Goal: Information Seeking & Learning: Learn about a topic

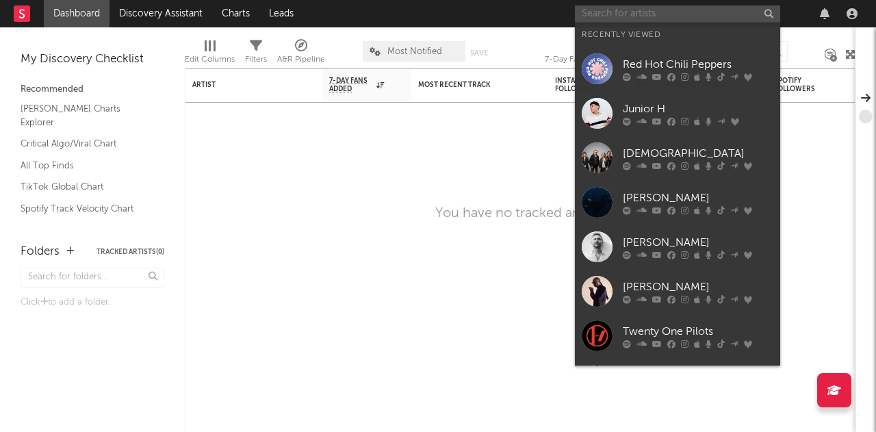
click at [619, 22] on input "text" at bounding box center [677, 13] width 205 height 17
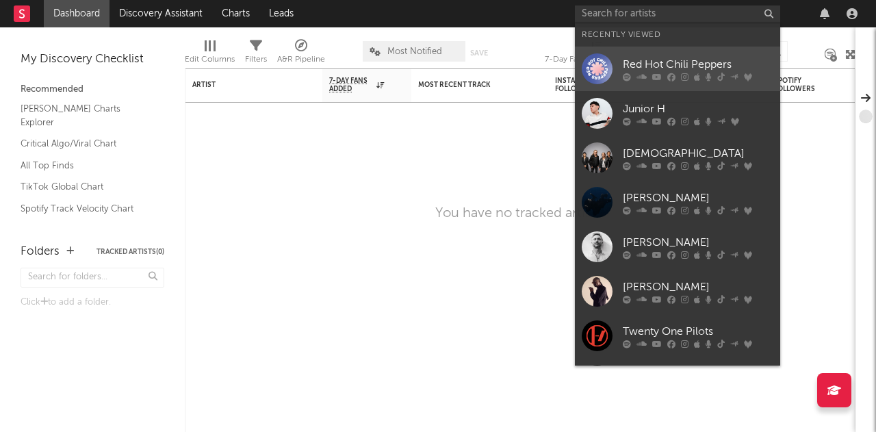
click at [593, 68] on div at bounding box center [597, 68] width 31 height 31
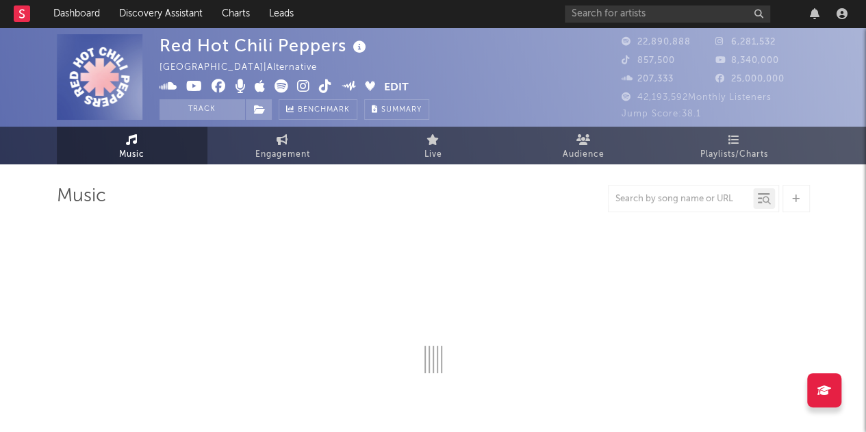
select select "6m"
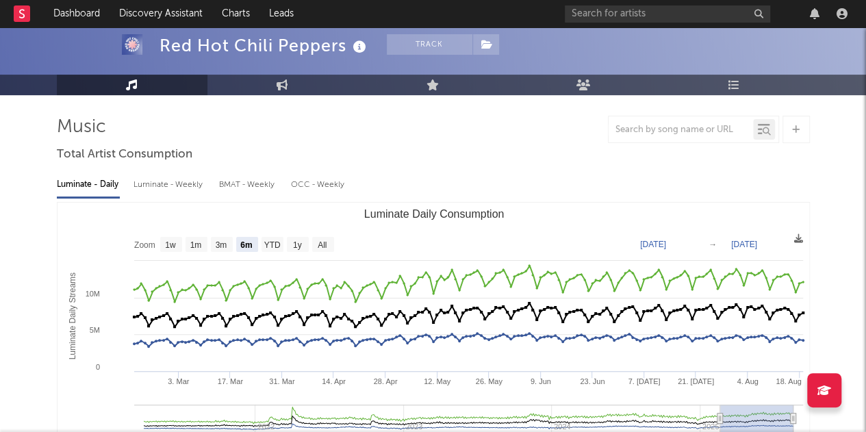
scroll to position [88, 0]
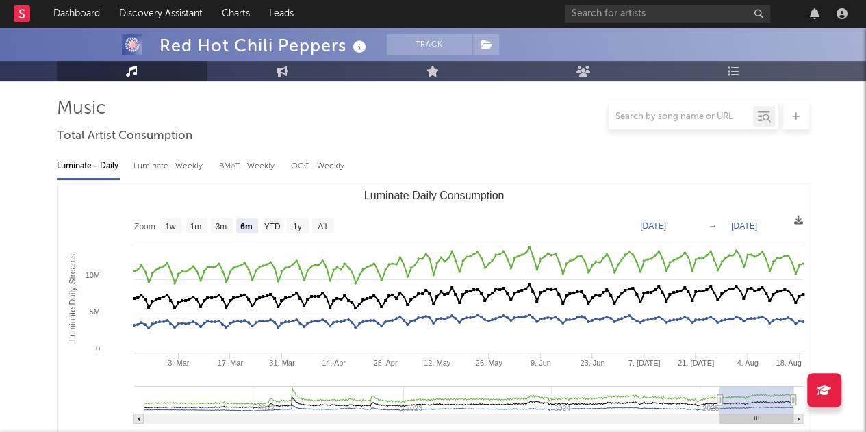
click at [234, 169] on div "BMAT - Weekly" at bounding box center [248, 166] width 58 height 23
select select "6m"
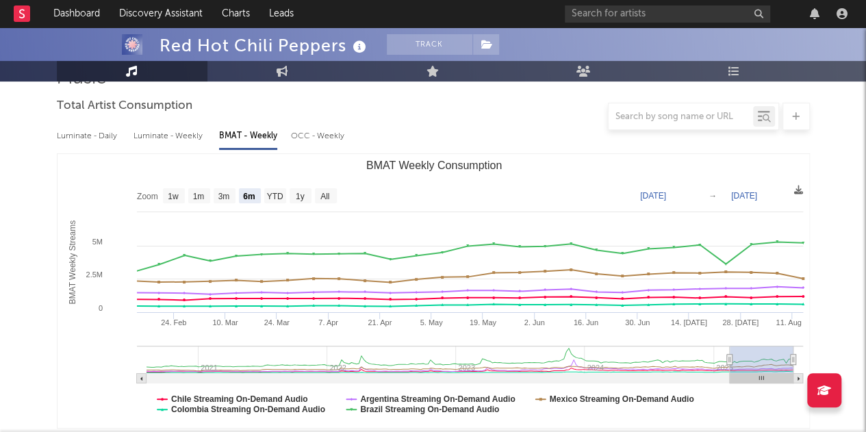
scroll to position [118, 0]
click at [330, 136] on div "OCC - Weekly" at bounding box center [318, 136] width 55 height 23
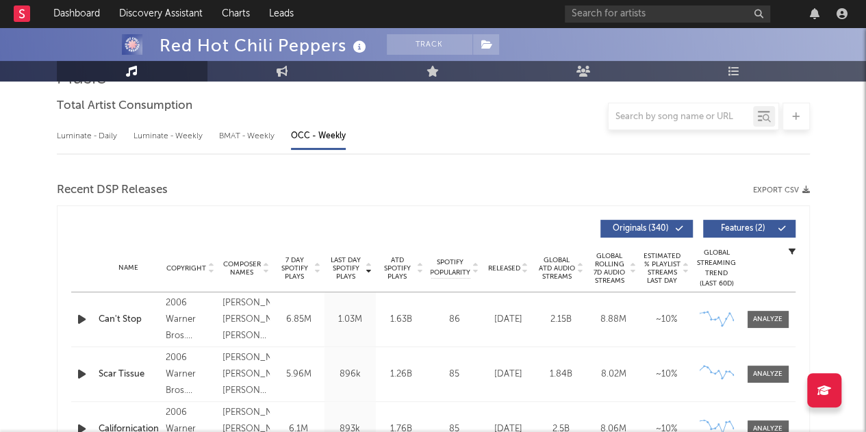
select select "6m"
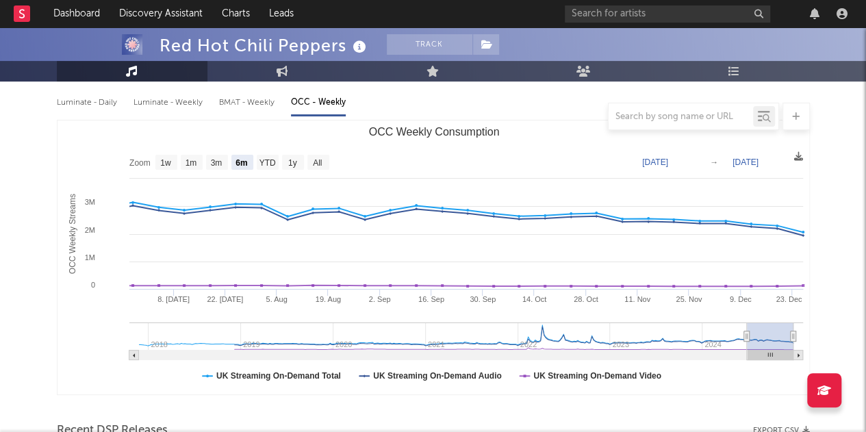
scroll to position [0, 0]
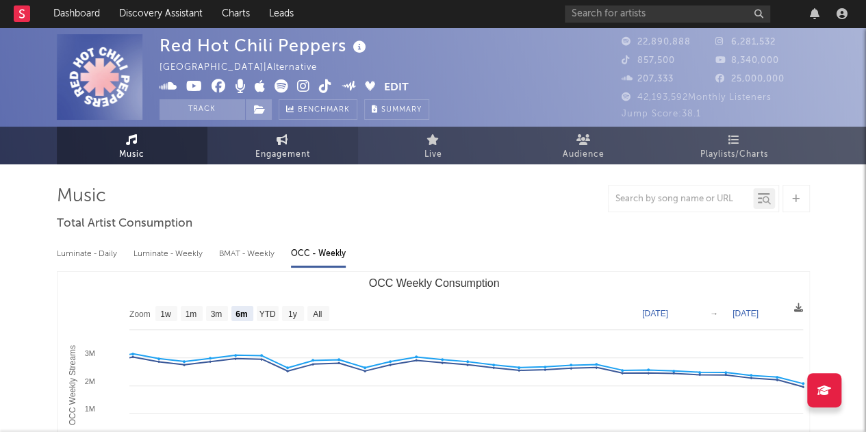
click at [265, 154] on span "Engagement" at bounding box center [282, 154] width 55 height 16
select select "1w"
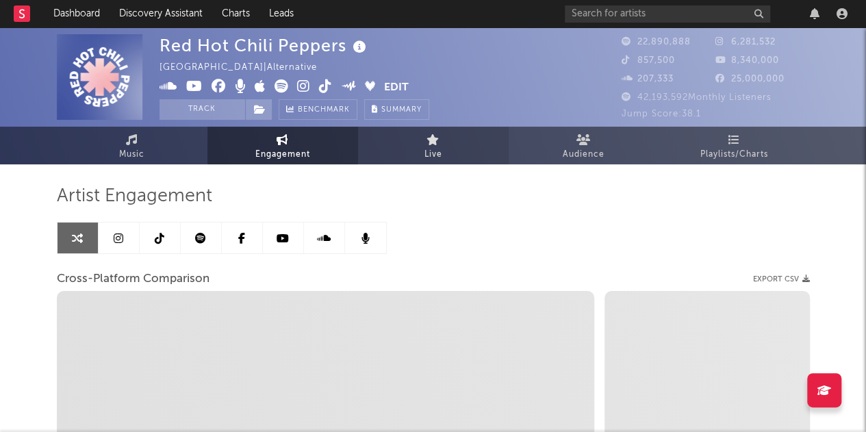
click at [452, 147] on link "Live" at bounding box center [433, 146] width 151 height 38
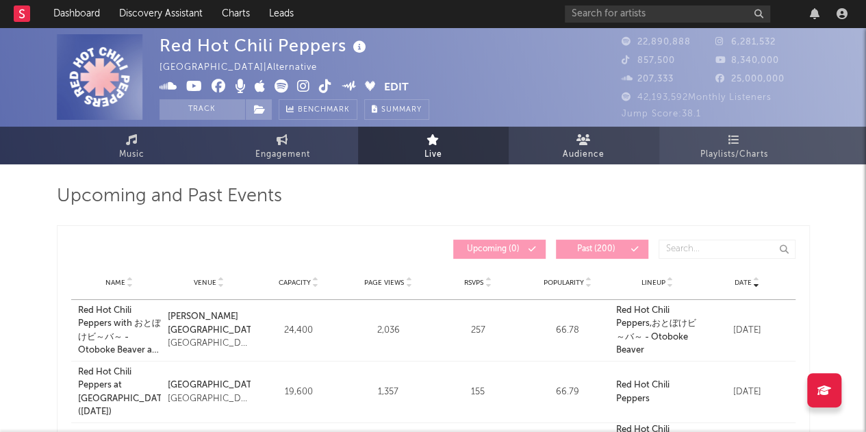
click at [585, 146] on span "Audience" at bounding box center [584, 154] width 42 height 16
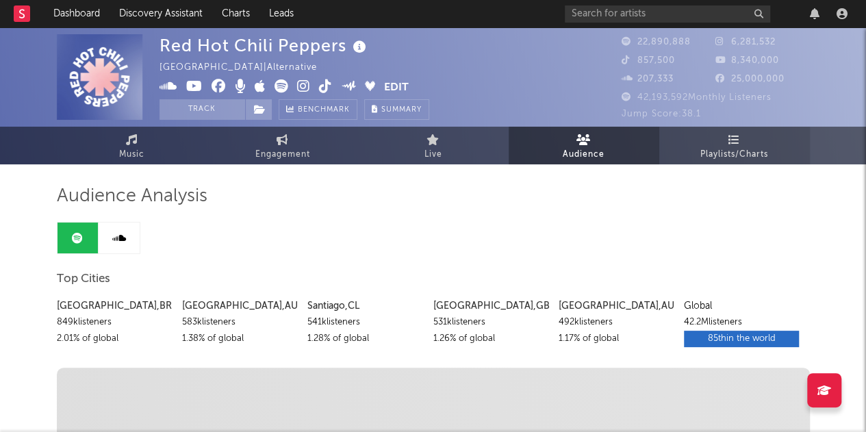
click at [750, 133] on link "Playlists/Charts" at bounding box center [734, 146] width 151 height 38
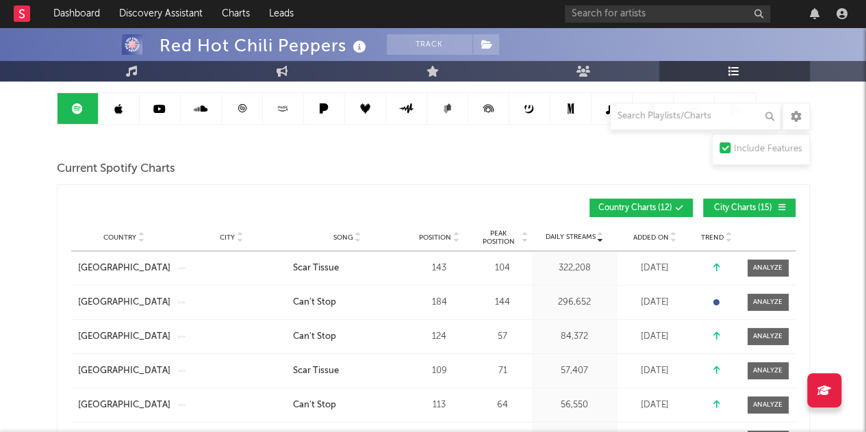
scroll to position [131, 0]
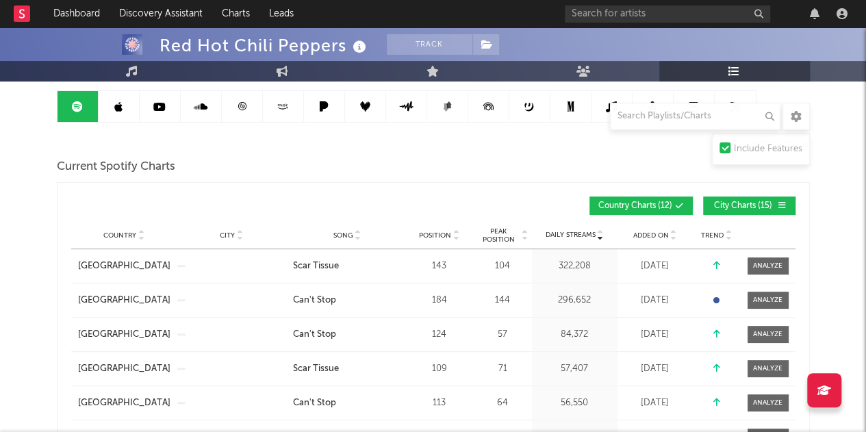
click at [230, 262] on div "Country United States City Song Scar Tissue Position 143 Peak Position 104 Esti…" at bounding box center [433, 266] width 724 height 34
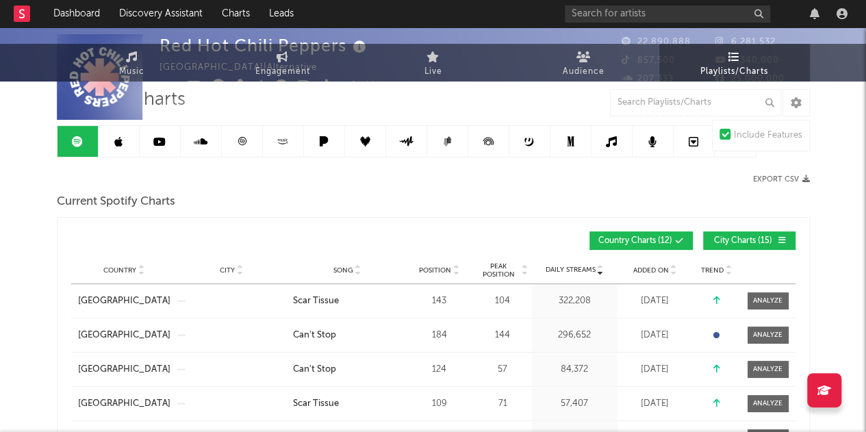
scroll to position [0, 0]
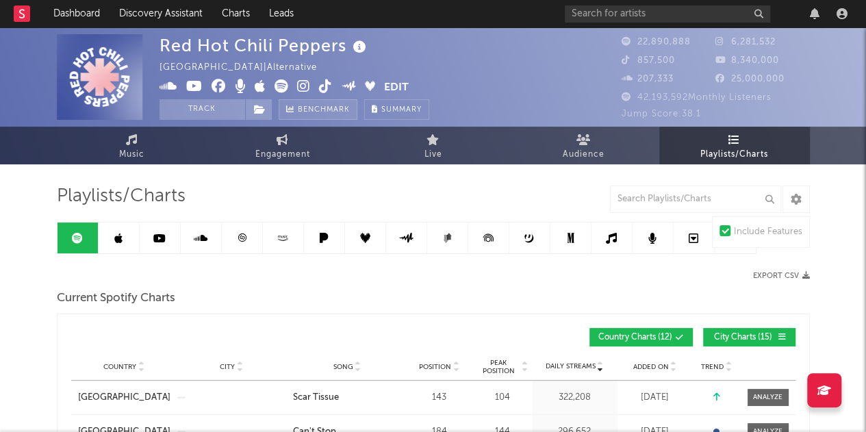
click at [333, 106] on span "Benchmark" at bounding box center [324, 110] width 52 height 16
click at [134, 149] on span "Music" at bounding box center [131, 154] width 25 height 16
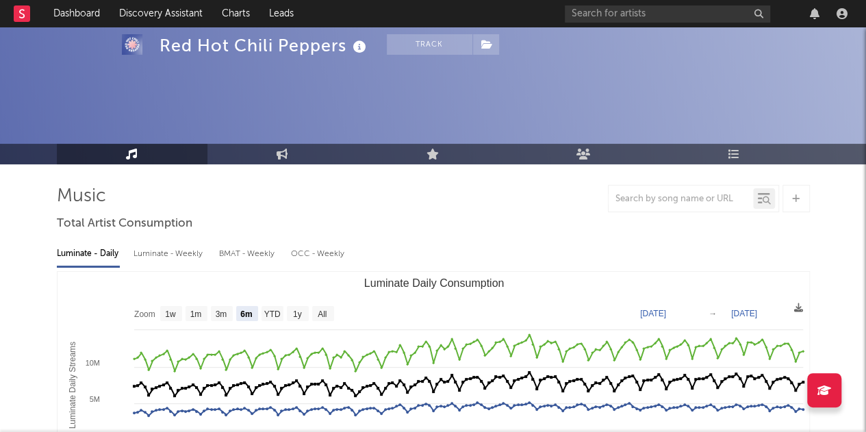
scroll to position [71, 0]
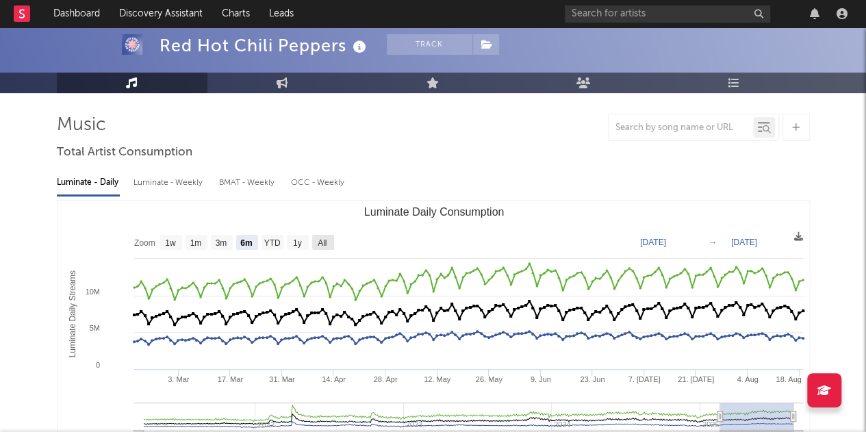
click at [312, 244] on rect "Luminate Daily Consumption" at bounding box center [323, 242] width 22 height 15
select select "All"
type input "2021-03-31"
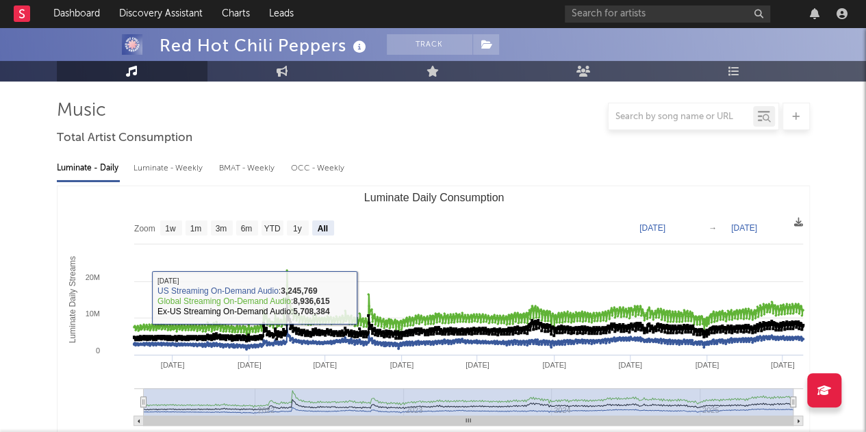
scroll to position [85, 0]
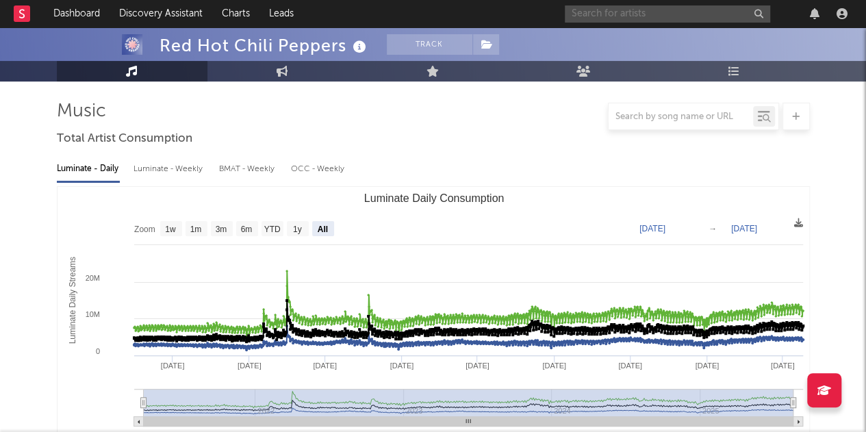
click at [611, 12] on input "text" at bounding box center [667, 13] width 205 height 17
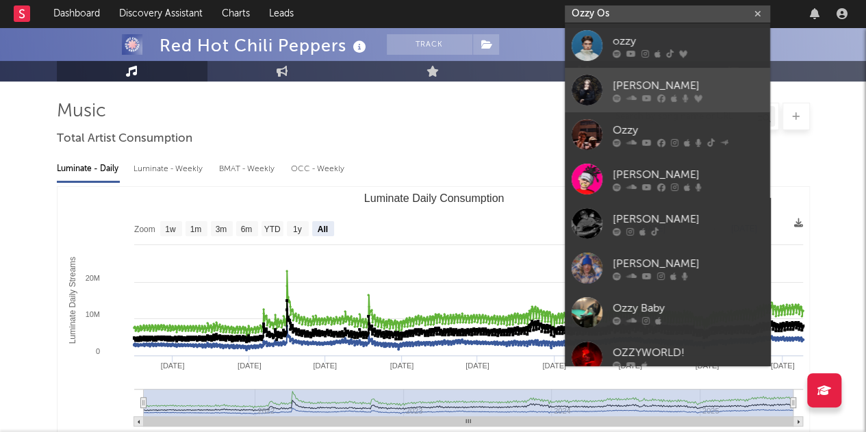
type input "Ozzy Os"
click at [593, 86] on div at bounding box center [587, 90] width 31 height 31
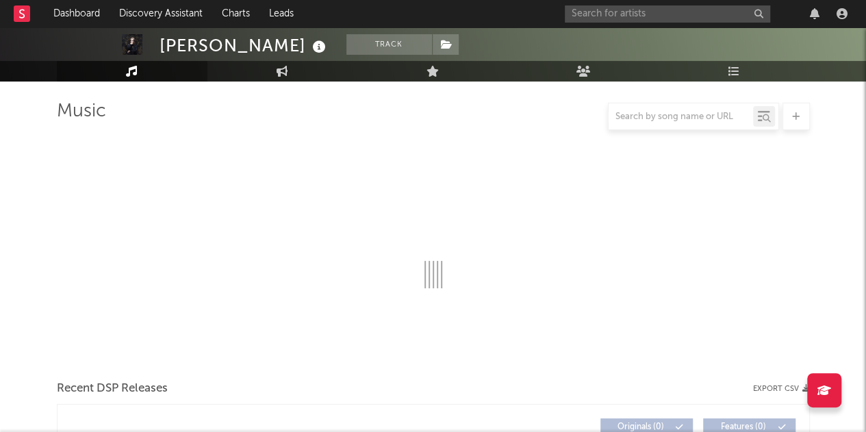
scroll to position [102, 0]
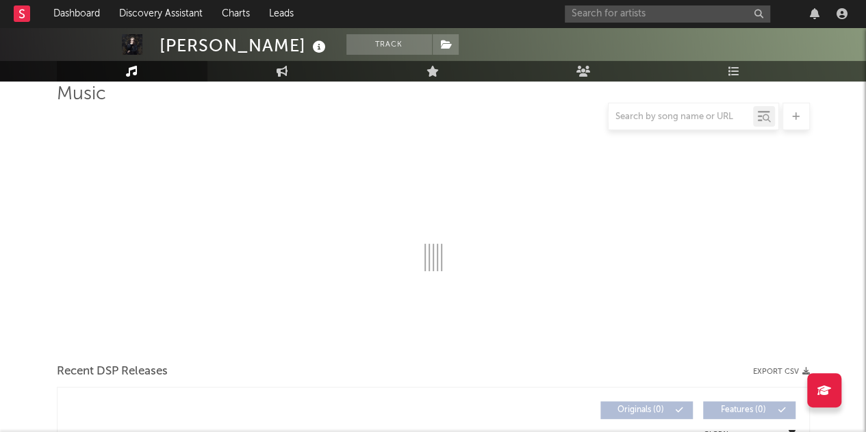
select select "6m"
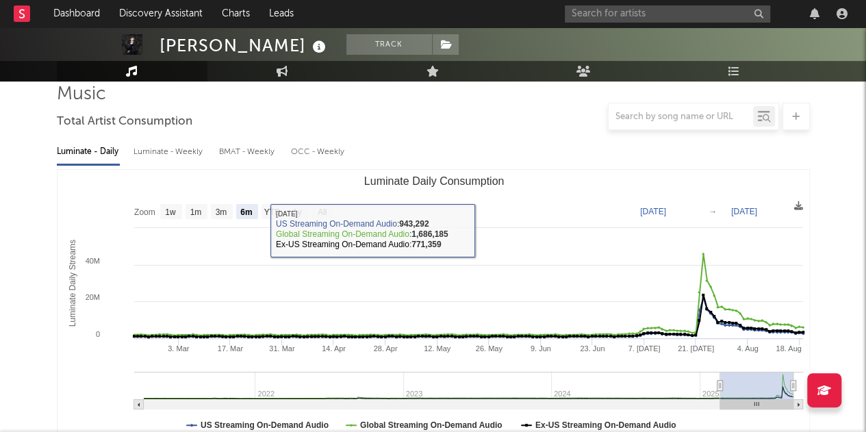
scroll to position [0, 0]
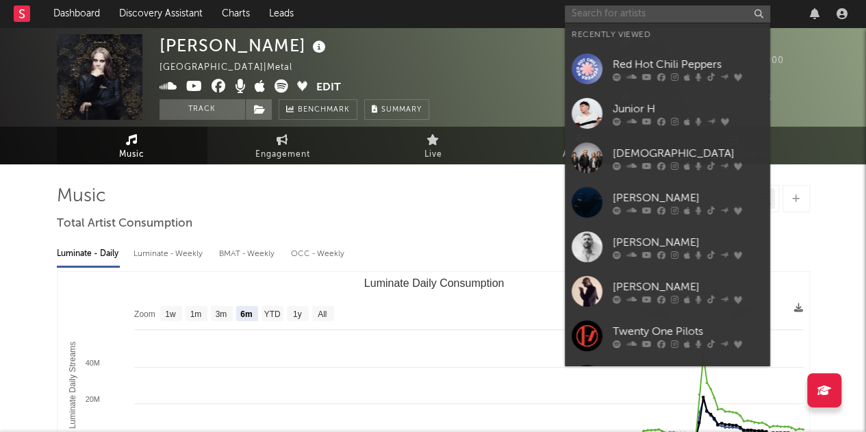
click at [602, 14] on input "text" at bounding box center [667, 13] width 205 height 17
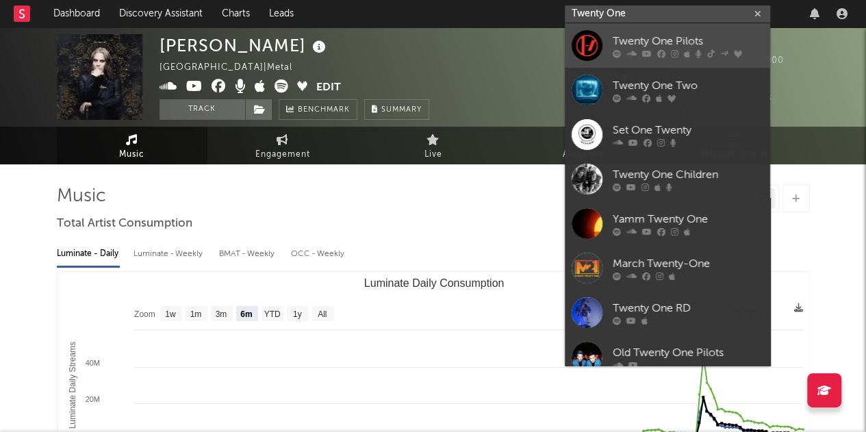
type input "Twenty One"
click at [592, 44] on div at bounding box center [587, 45] width 31 height 31
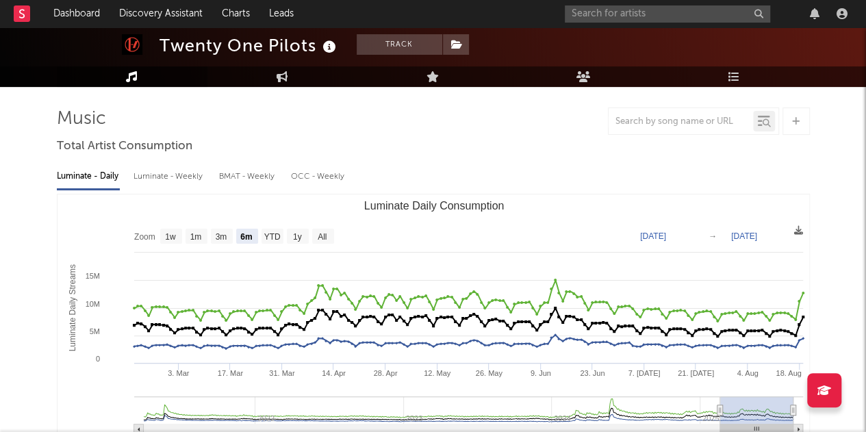
scroll to position [77, 0]
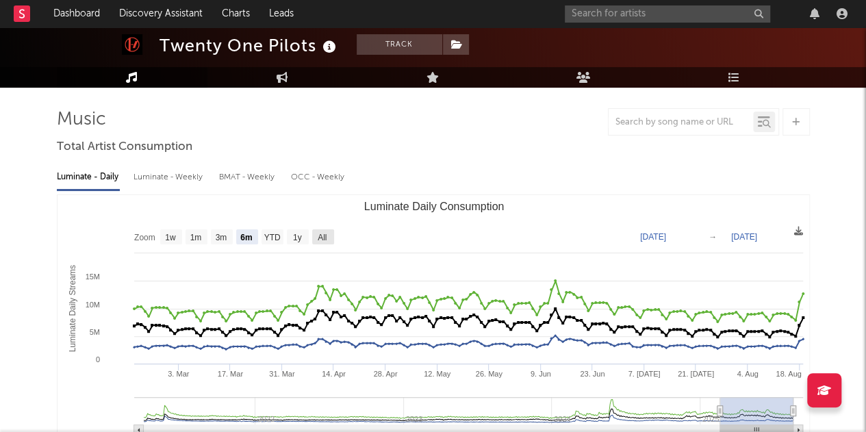
click at [329, 233] on rect "Luminate Daily Consumption" at bounding box center [323, 236] width 22 height 15
select select "All"
type input "2021-03-31"
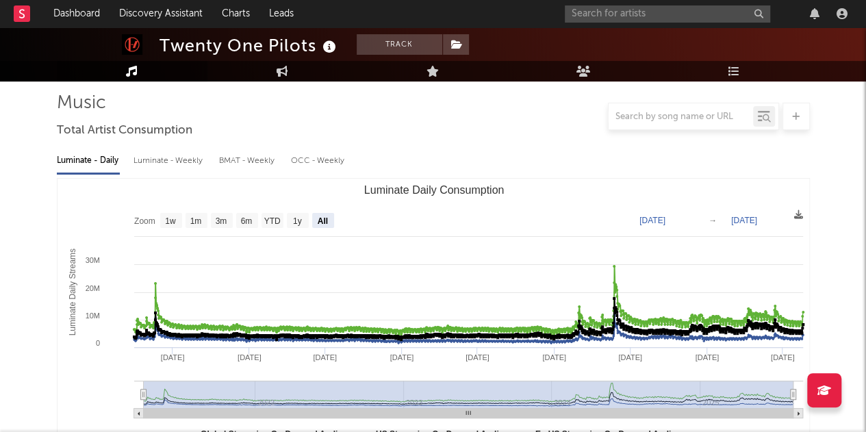
scroll to position [94, 0]
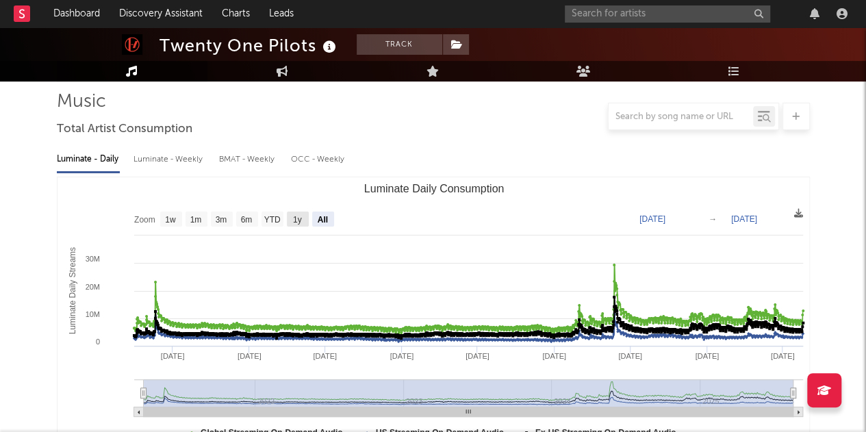
click at [301, 218] on text "1y" at bounding box center [296, 220] width 9 height 10
select select "1y"
type input "2024-08-19"
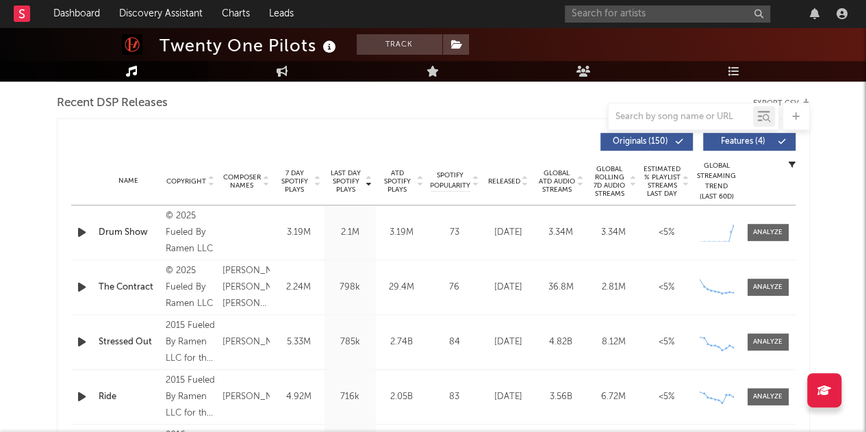
scroll to position [485, 0]
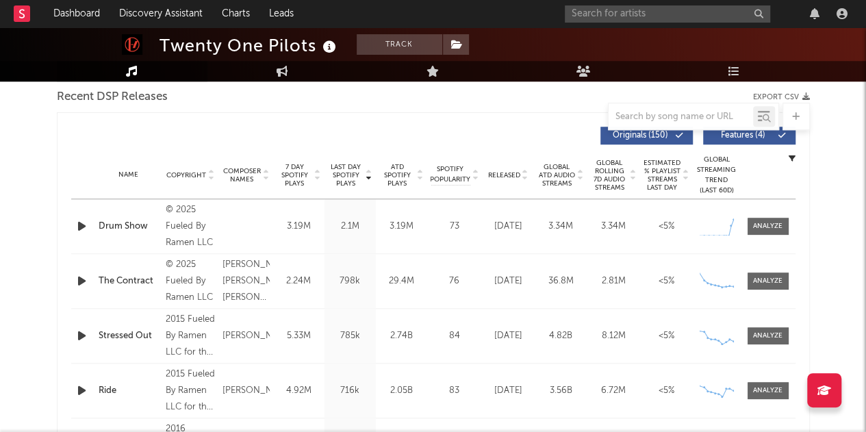
click at [119, 331] on div "Stressed Out" at bounding box center [129, 336] width 60 height 14
click at [756, 333] on div at bounding box center [767, 336] width 29 height 10
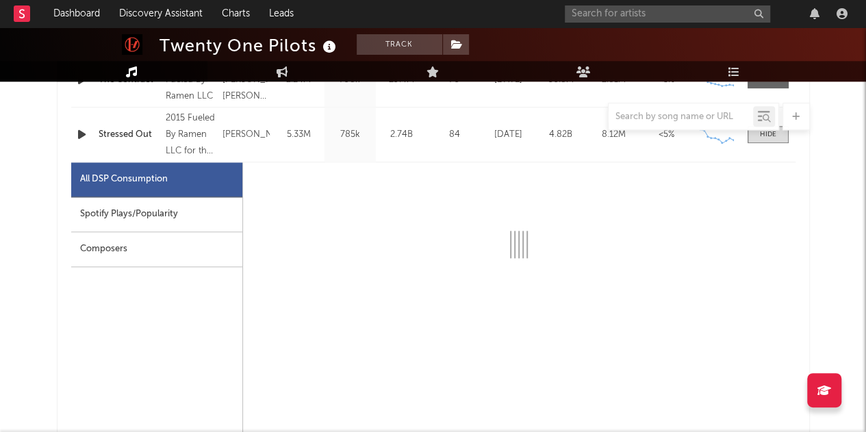
scroll to position [687, 0]
select select "6m"
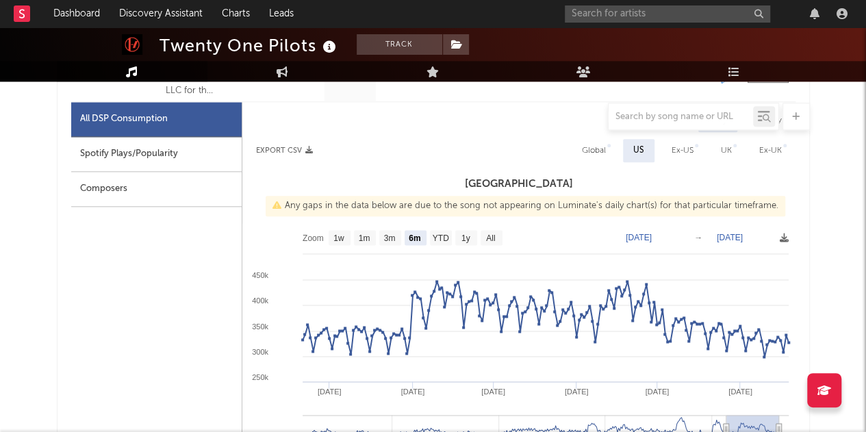
scroll to position [769, 0]
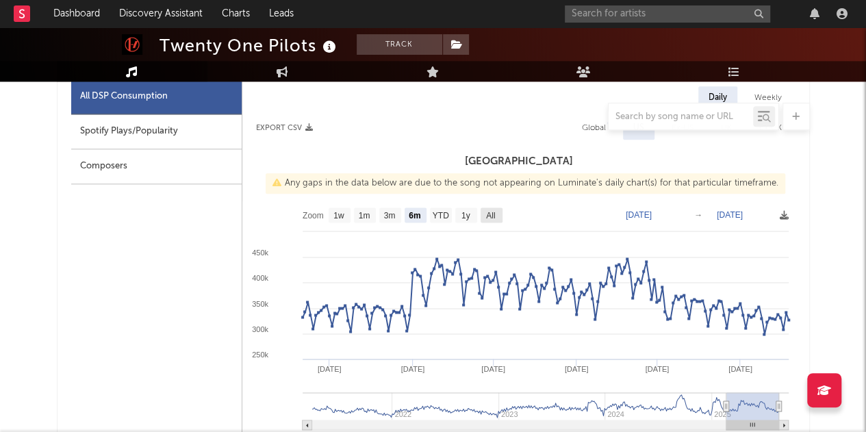
click at [490, 211] on text "All" at bounding box center [490, 216] width 9 height 10
select select "All"
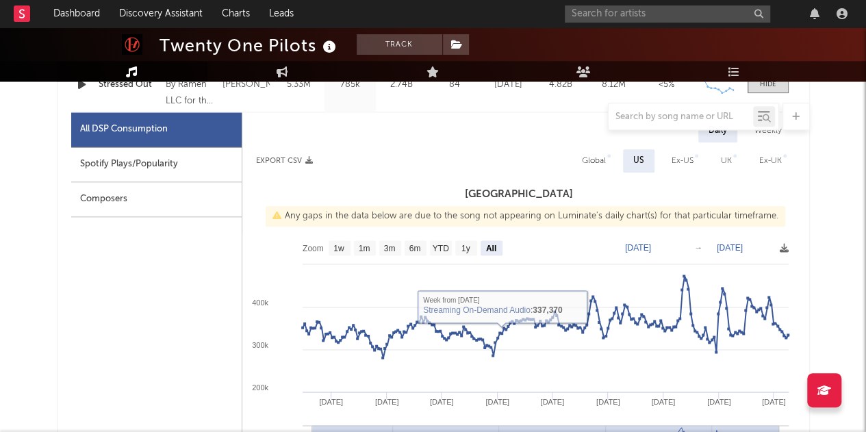
scroll to position [734, 0]
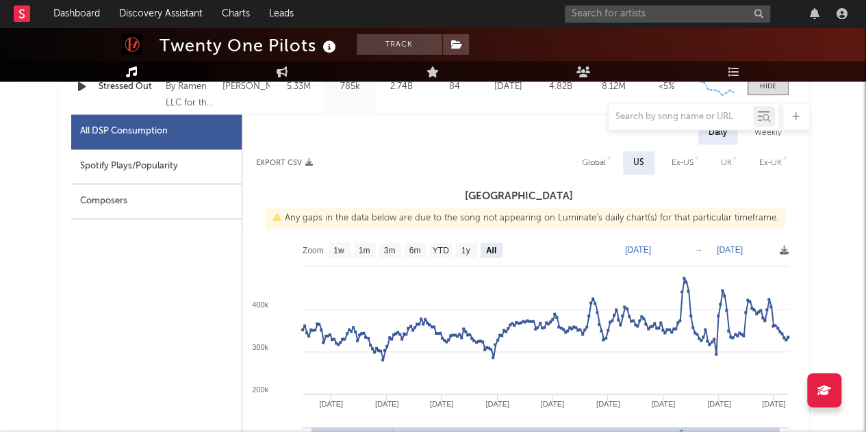
click at [596, 168] on div "Global" at bounding box center [594, 163] width 24 height 16
select select "All"
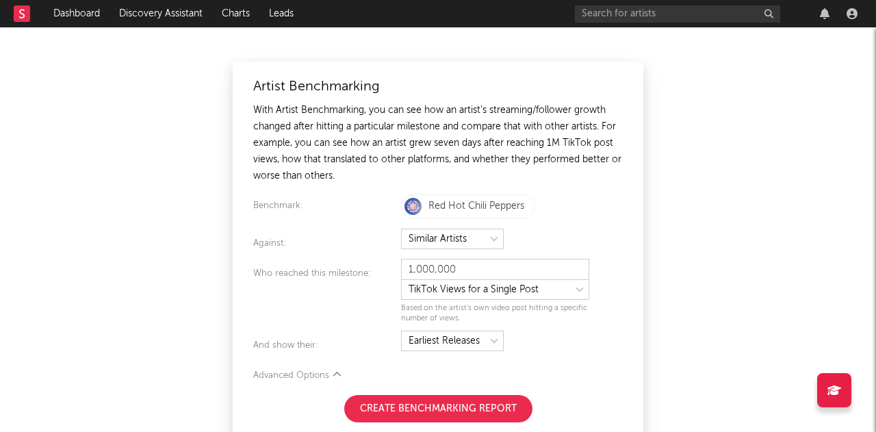
click at [92, 135] on div "Artist Benchmarking With Artist Benchmarking, you can see how an artist's strea…" at bounding box center [438, 229] width 876 height 405
